Goal: Information Seeking & Learning: Check status

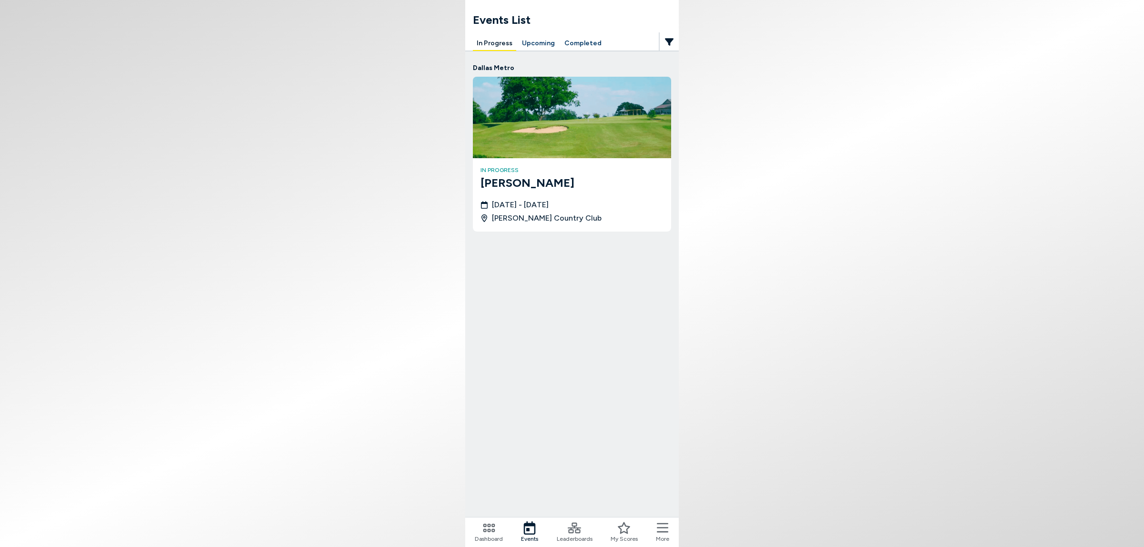
click at [561, 37] on div "Events List In Progress Upcoming Completed Dallas Metro in progress [PERSON_NAM…" at bounding box center [572, 265] width 214 height 531
click at [563, 41] on button "Completed" at bounding box center [583, 43] width 45 height 15
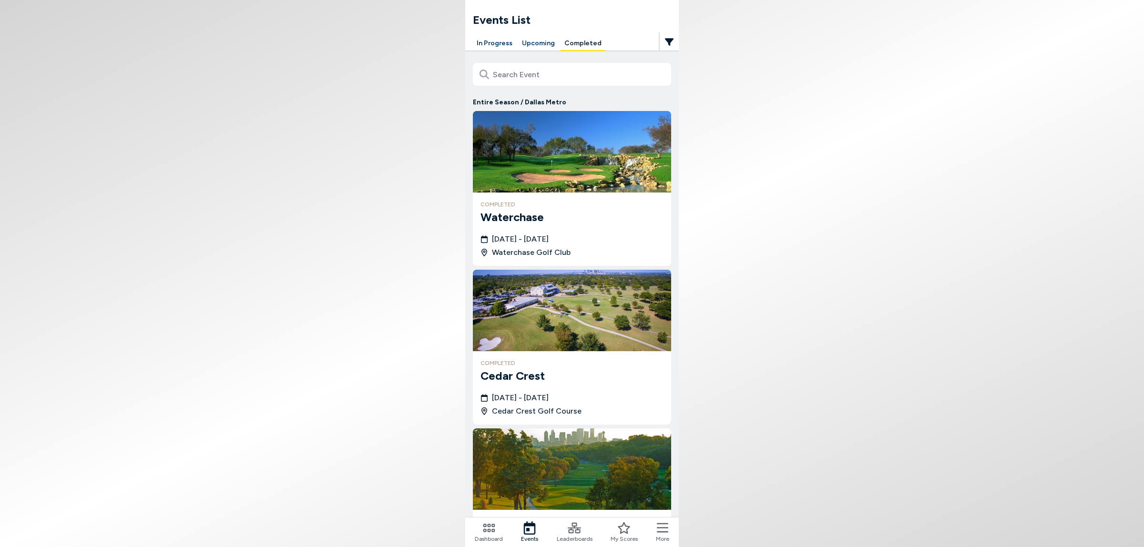
click at [503, 245] on span "[DATE] - [DATE]" at bounding box center [520, 239] width 57 height 11
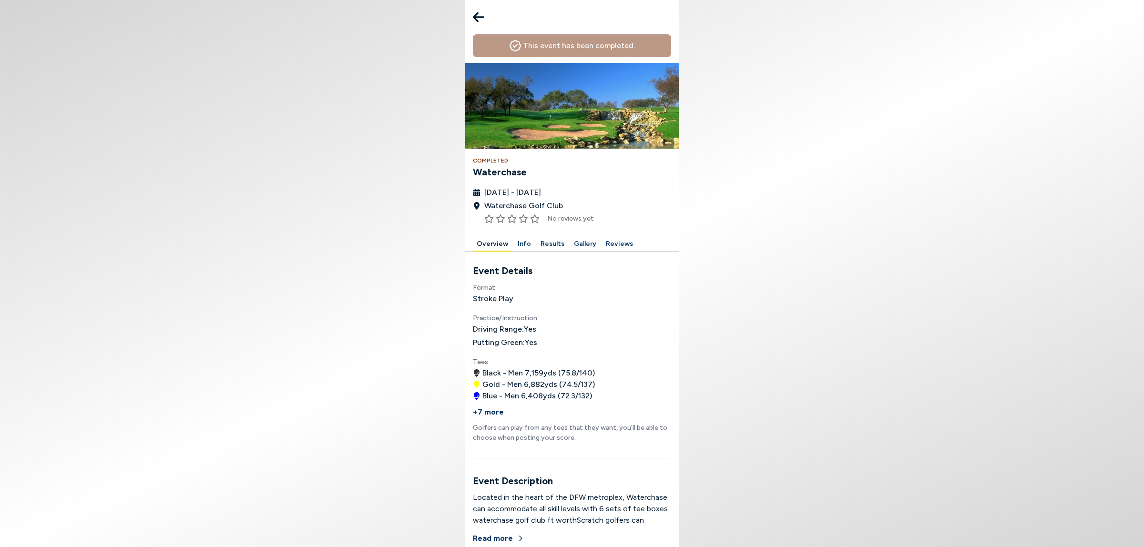
click at [540, 252] on button "Results" at bounding box center [552, 244] width 31 height 15
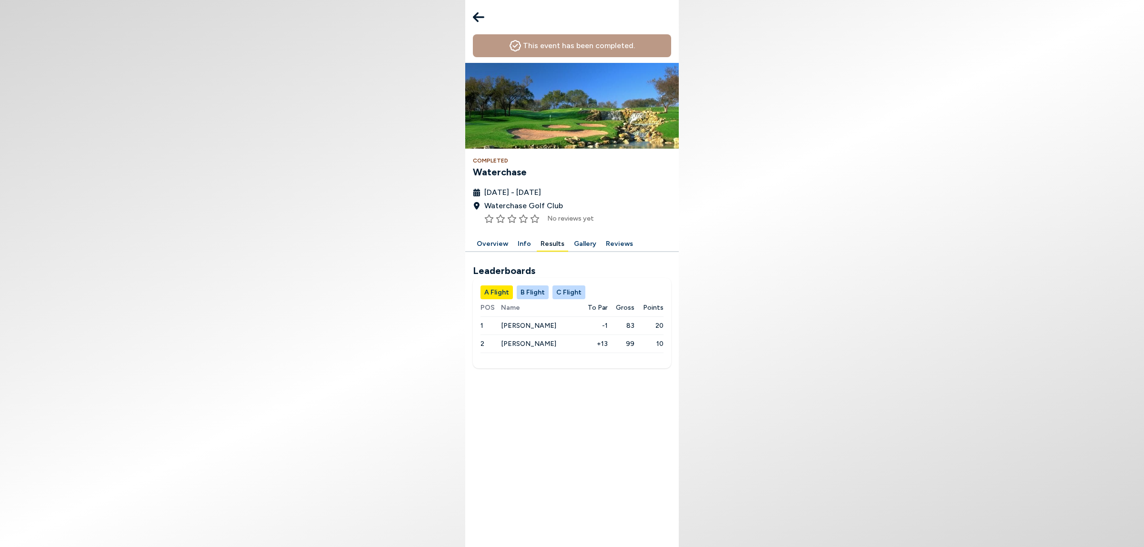
click at [526, 299] on button "B Flight" at bounding box center [533, 293] width 32 height 14
click at [553, 299] on button "C Flight" at bounding box center [568, 293] width 33 height 14
click at [483, 299] on button "A Flight" at bounding box center [497, 293] width 32 height 14
click at [521, 299] on button "B Flight" at bounding box center [533, 293] width 32 height 14
click at [473, 13] on icon at bounding box center [478, 17] width 11 height 19
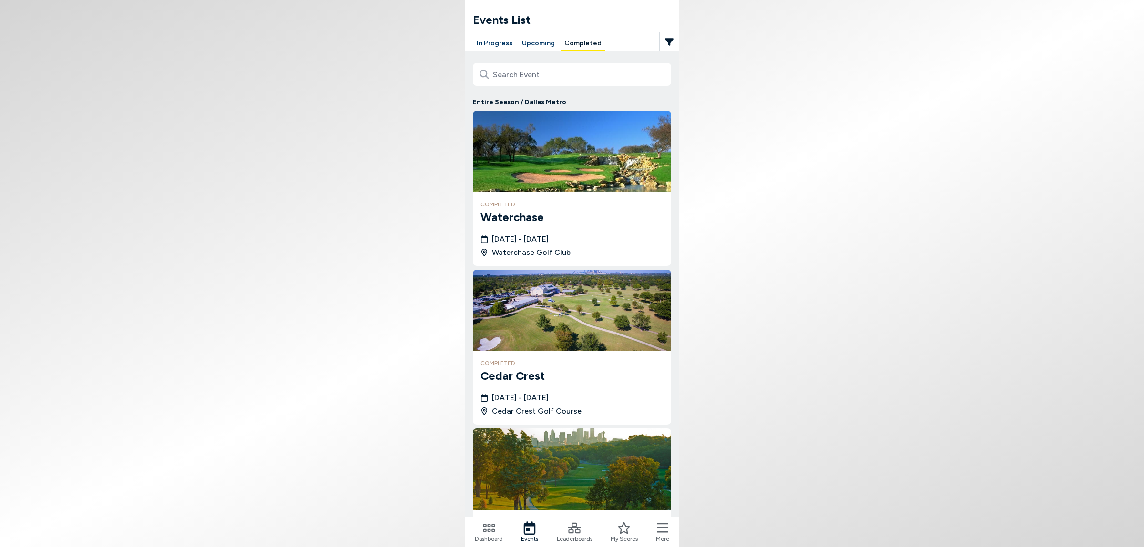
click at [483, 42] on button "In Progress" at bounding box center [494, 43] width 43 height 15
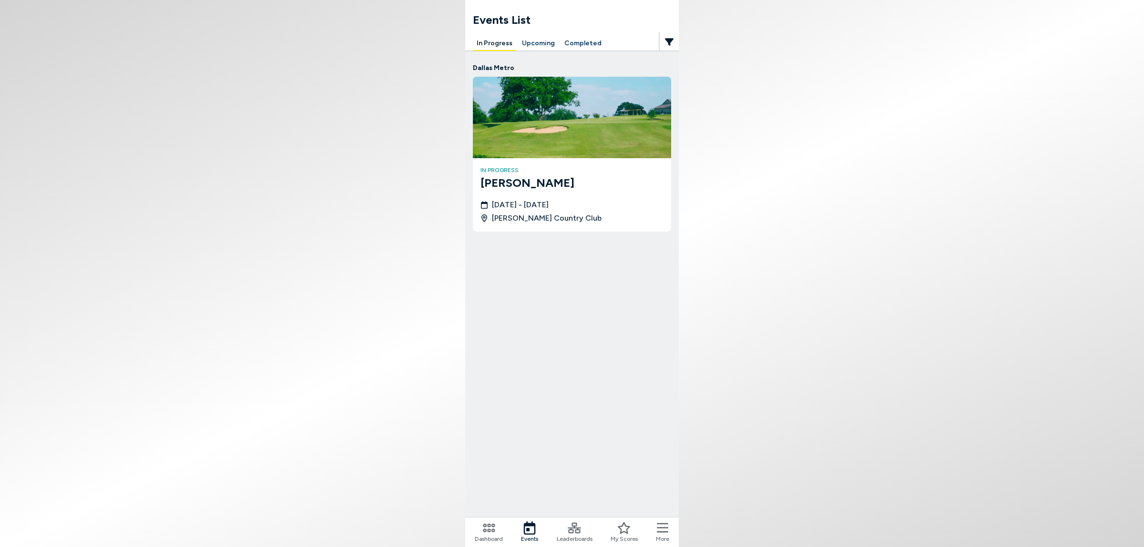
click at [505, 209] on span "[DATE] - [DATE]" at bounding box center [520, 204] width 57 height 11
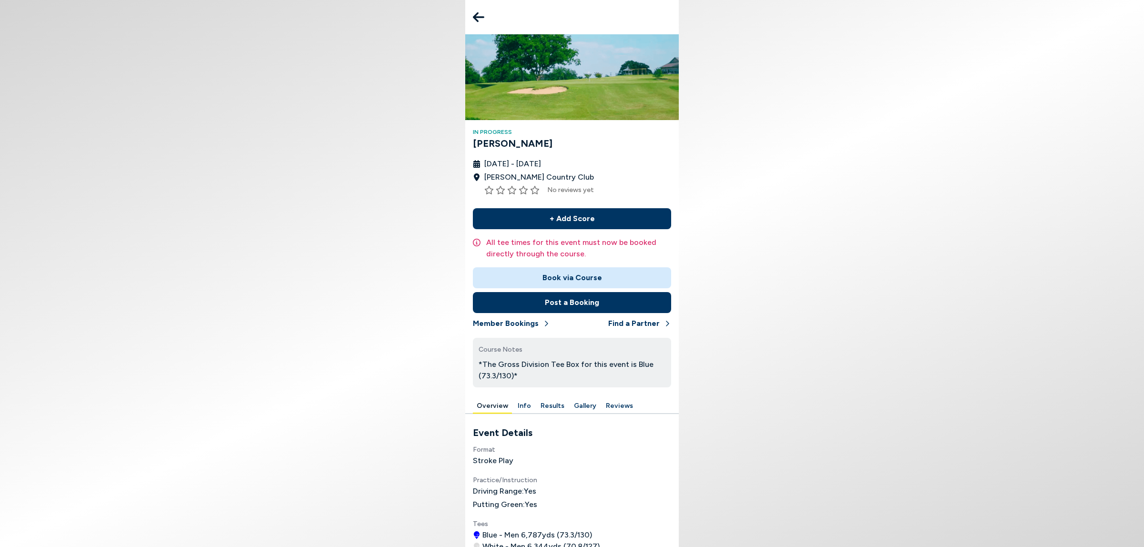
click at [473, 13] on icon at bounding box center [478, 17] width 11 height 19
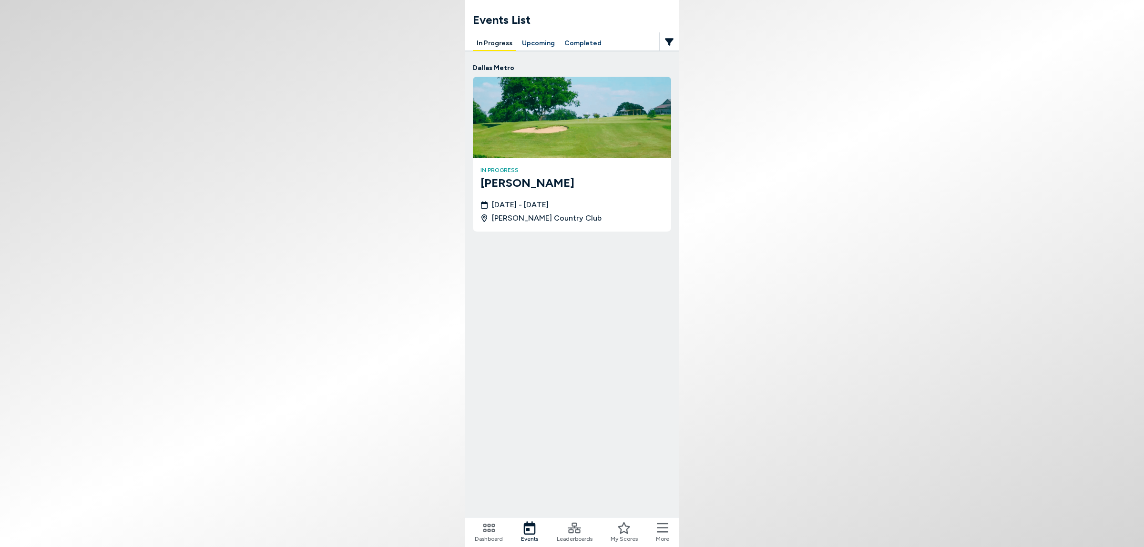
click at [525, 39] on button "Upcoming" at bounding box center [538, 43] width 41 height 15
